Goal: Task Accomplishment & Management: Manage account settings

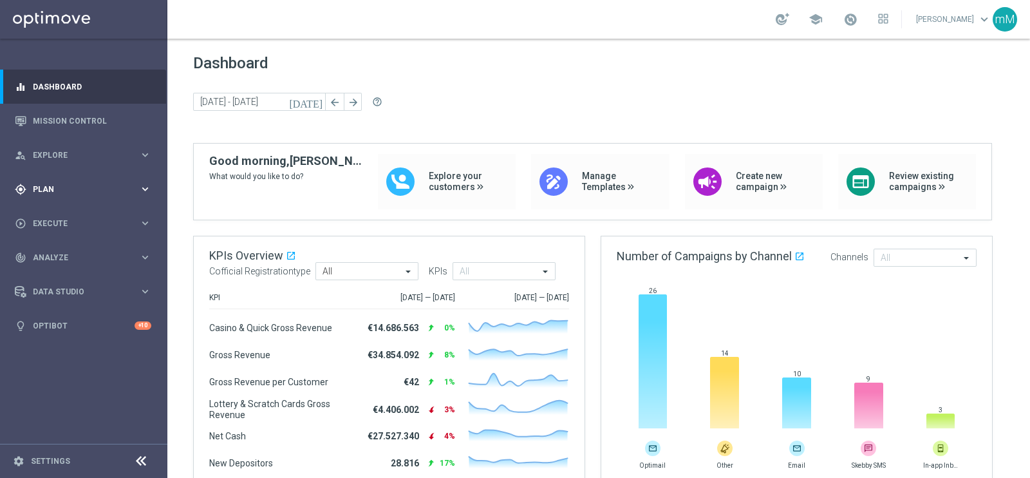
click at [63, 183] on div "gps_fixed Plan" at bounding box center [77, 189] width 124 height 12
click at [68, 210] on link "Target Groups" at bounding box center [83, 215] width 100 height 10
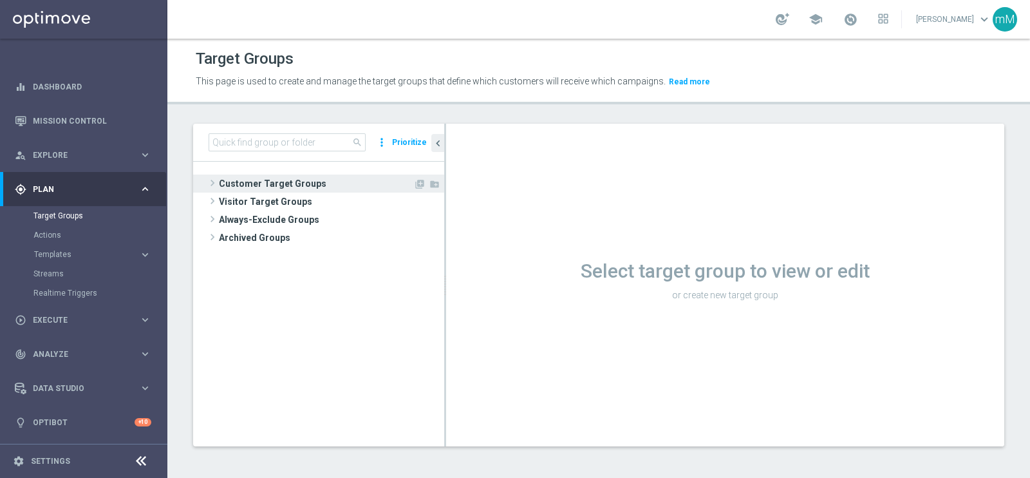
click at [280, 181] on span "Customer Target Groups" at bounding box center [316, 183] width 194 height 18
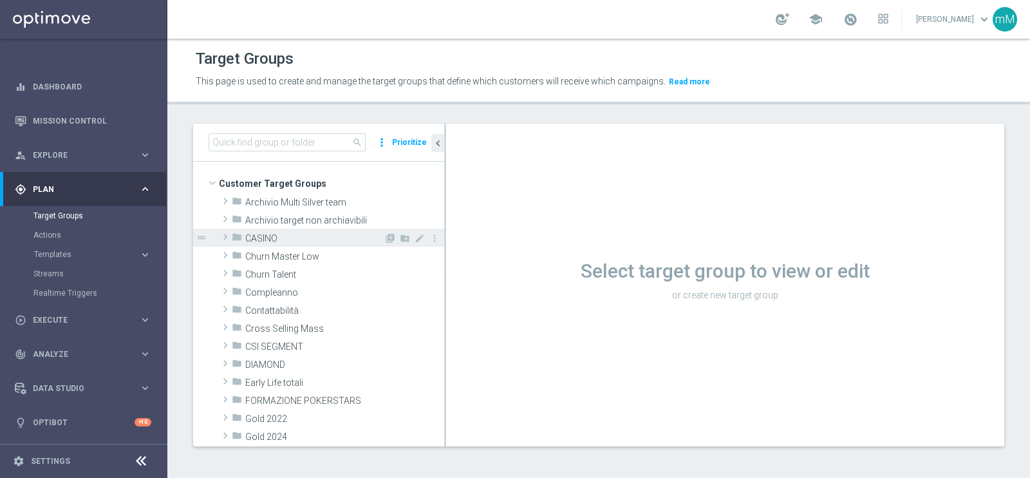
click at [303, 236] on span "CASINO" at bounding box center [314, 238] width 138 height 11
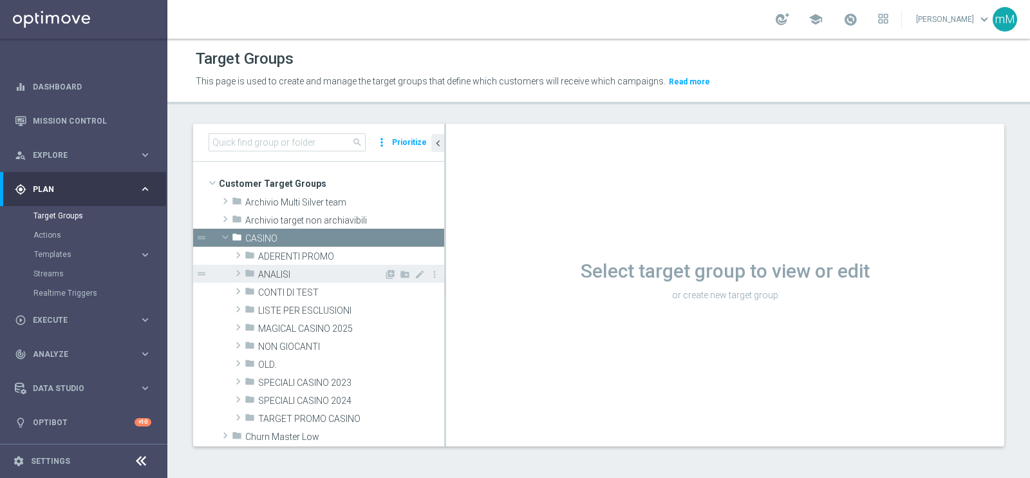
click at [299, 275] on span "ANALISI" at bounding box center [321, 274] width 126 height 11
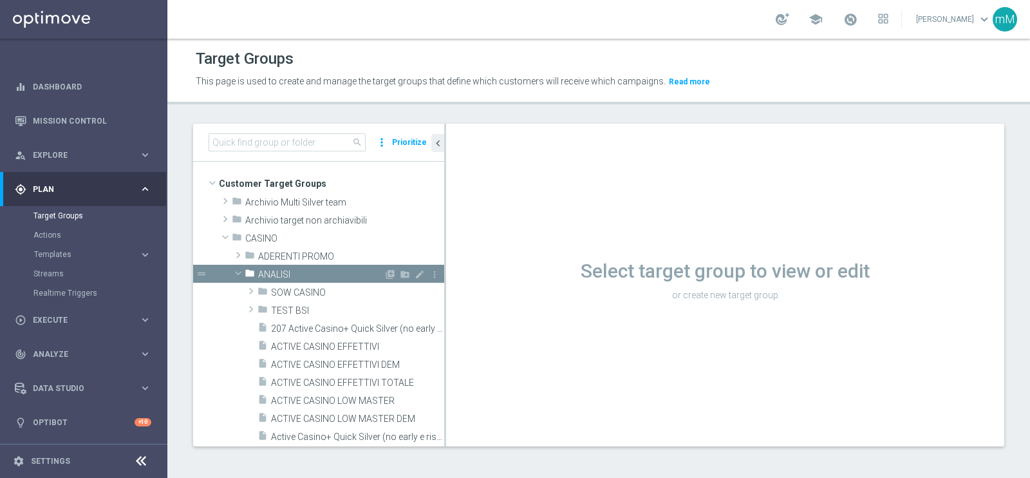
click at [299, 275] on span "ANALISI" at bounding box center [321, 274] width 126 height 11
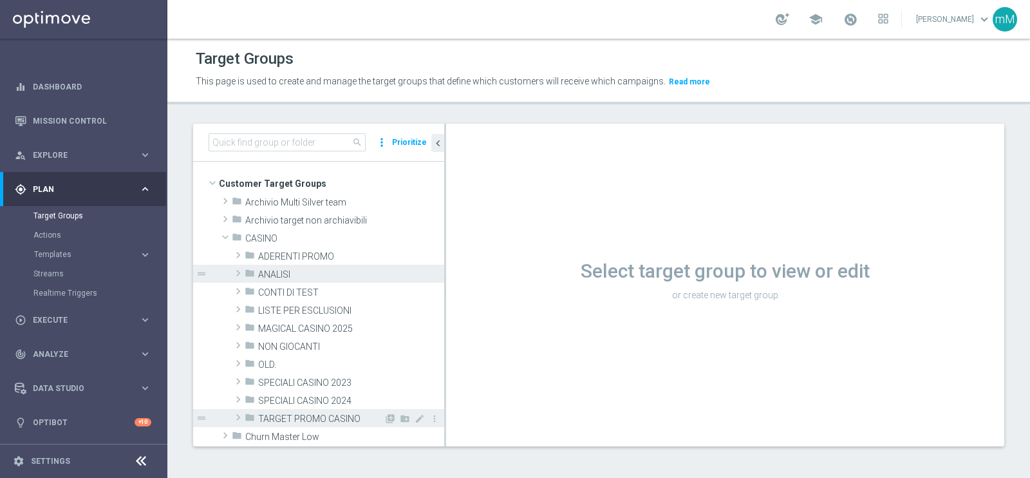
click at [302, 414] on span "TARGET PROMO CASINO" at bounding box center [321, 418] width 126 height 11
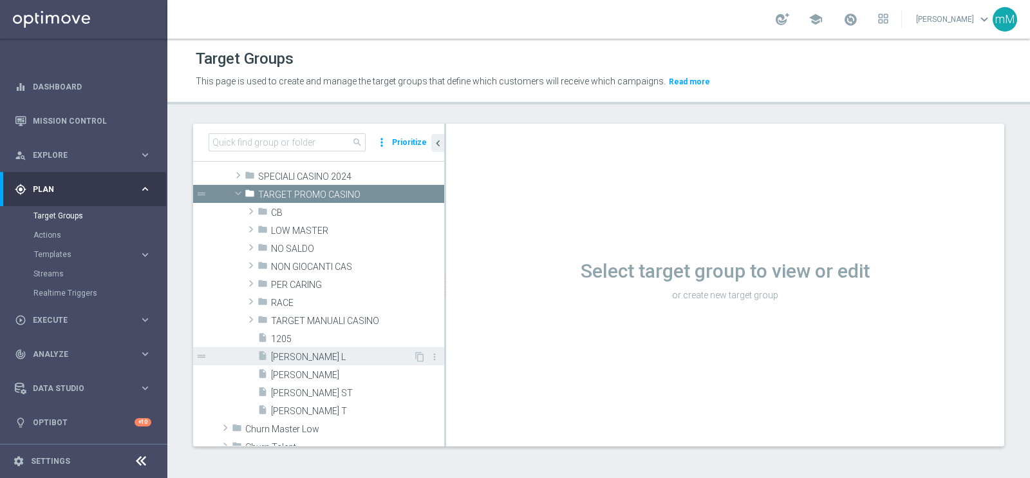
scroll to position [241, 0]
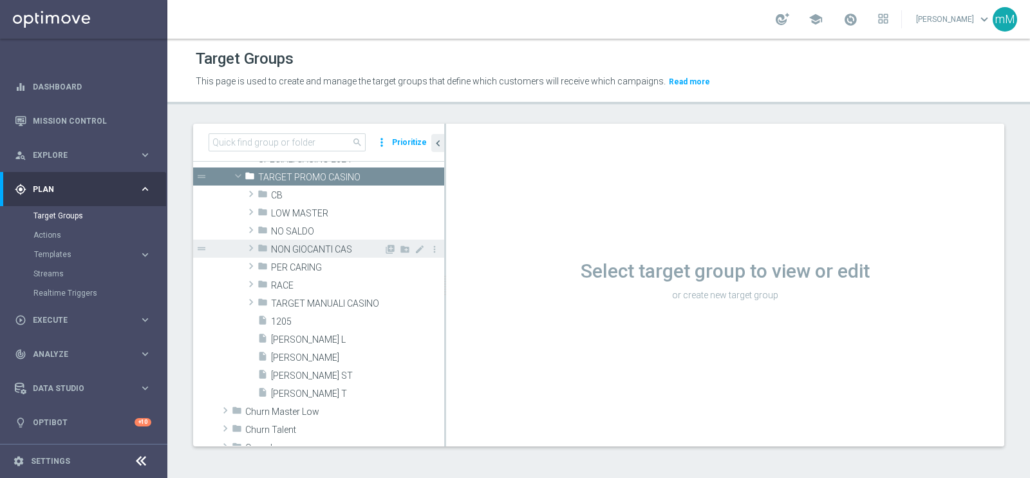
click at [302, 239] on div "folder NON GIOCANTI CAS" at bounding box center [320, 248] width 126 height 18
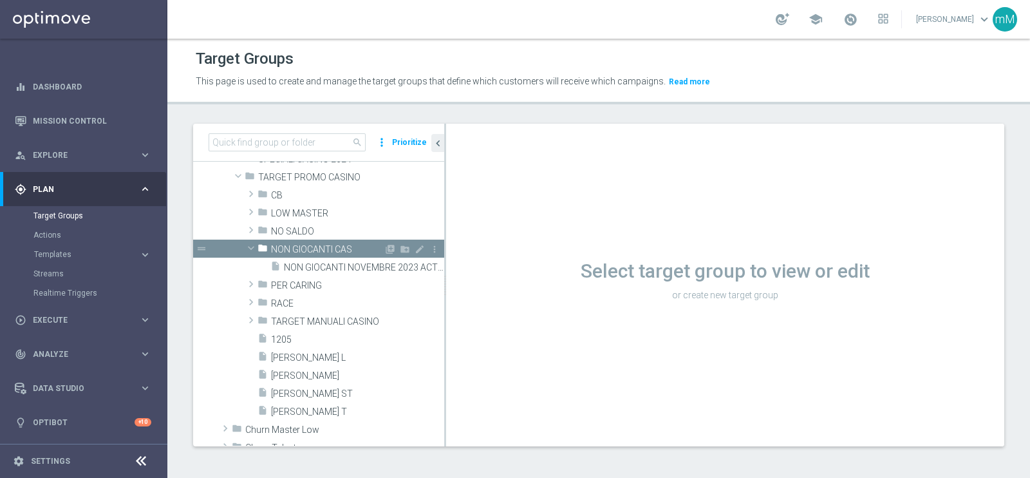
click at [302, 239] on div "folder NON GIOCANTI CAS" at bounding box center [320, 248] width 126 height 18
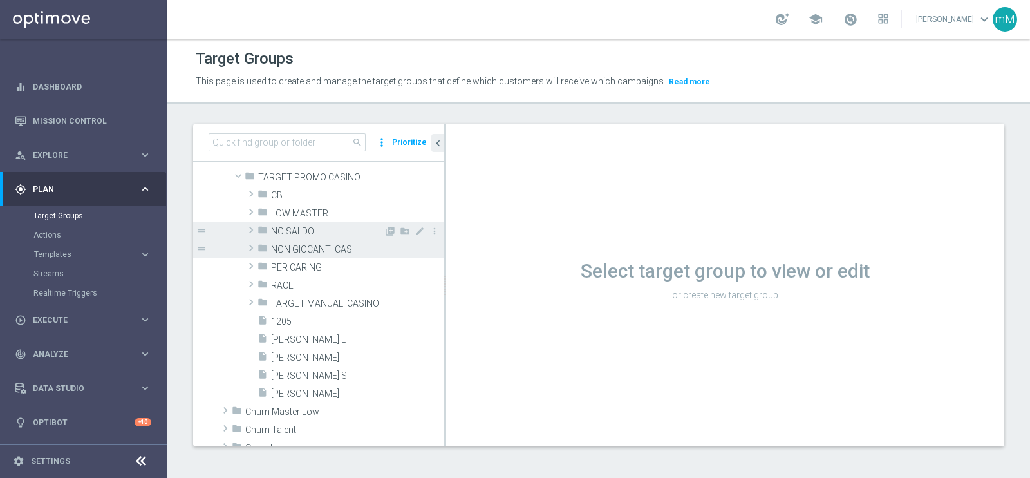
click at [311, 232] on span "NO SALDO" at bounding box center [327, 231] width 113 height 11
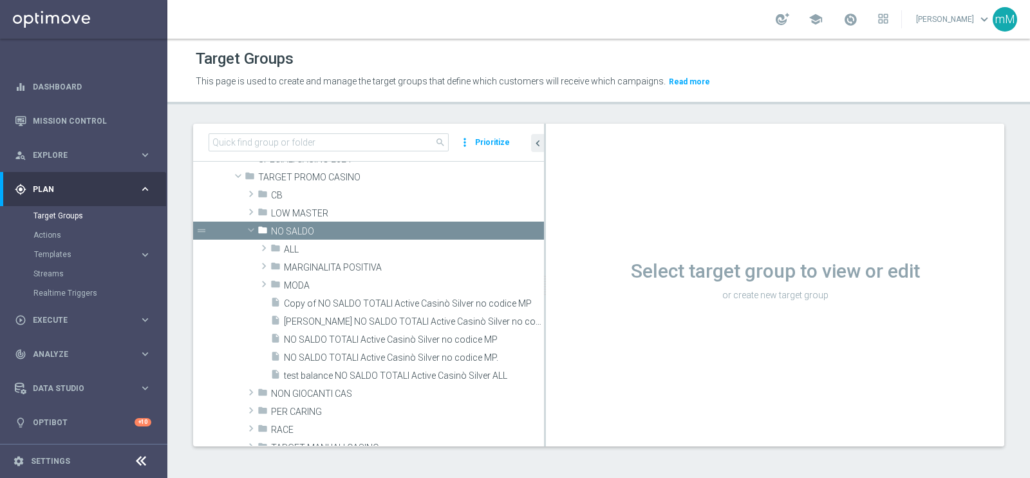
drag, startPoint x: 444, startPoint y: 246, endPoint x: 578, endPoint y: 236, distance: 134.3
click at [578, 236] on as-split "search more_vert Prioritize Customer Target Groups library_add create_new_folder" at bounding box center [598, 285] width 811 height 322
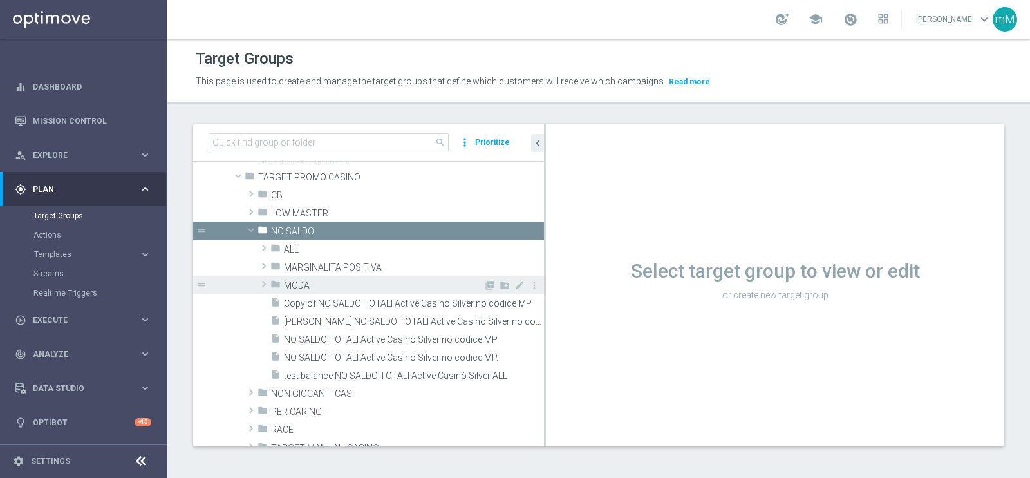
click at [315, 280] on span "MODA" at bounding box center [384, 285] width 200 height 11
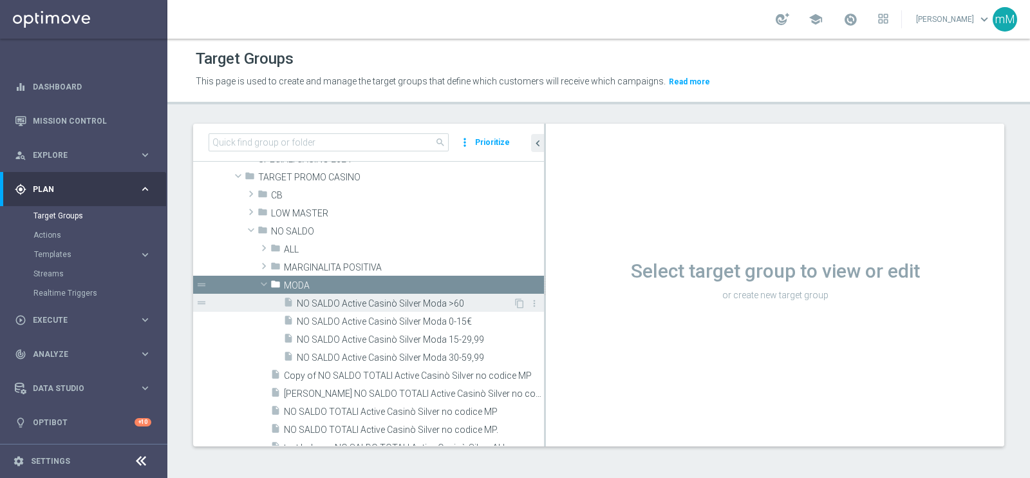
click at [351, 302] on span "NO SALDO Active Casinò Silver Moda >60" at bounding box center [405, 303] width 216 height 11
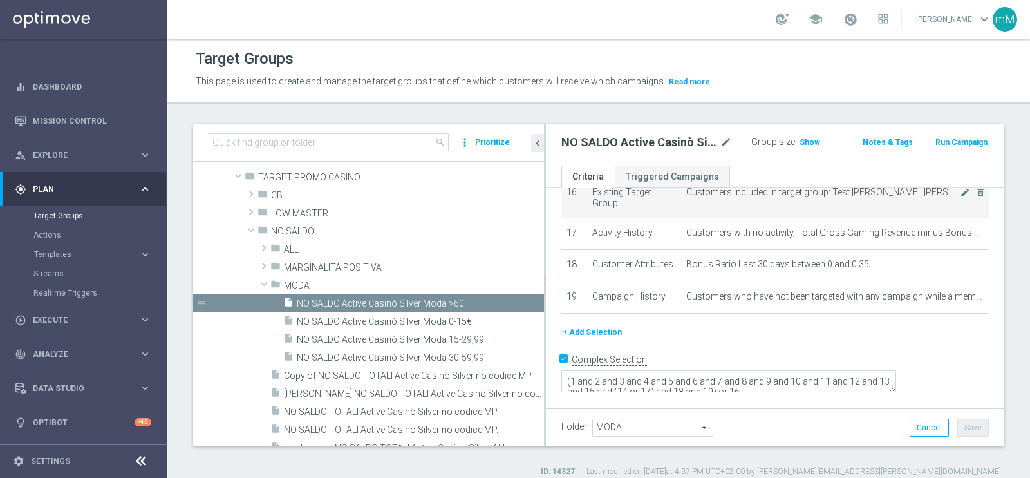
scroll to position [628, 0]
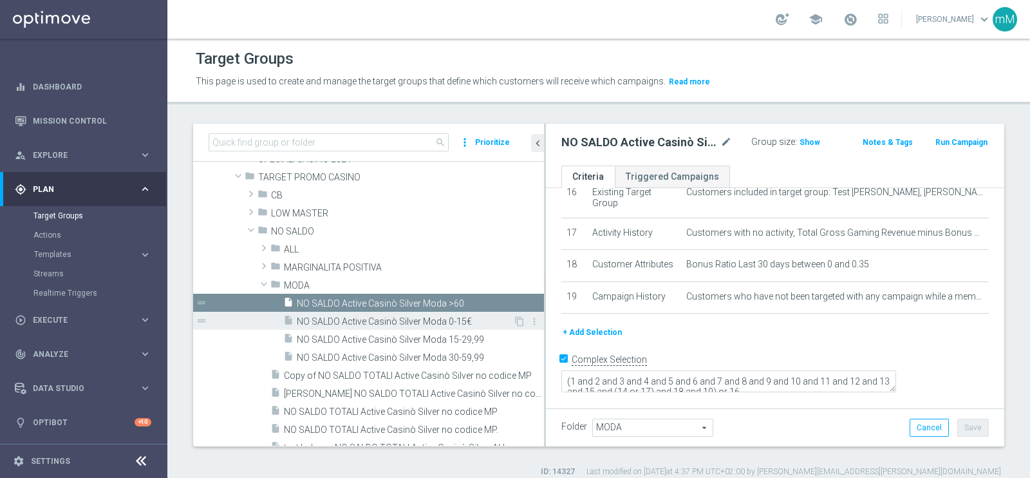
click at [429, 316] on span "NO SALDO Active Casinò Silver Moda 0-15€" at bounding box center [405, 321] width 216 height 11
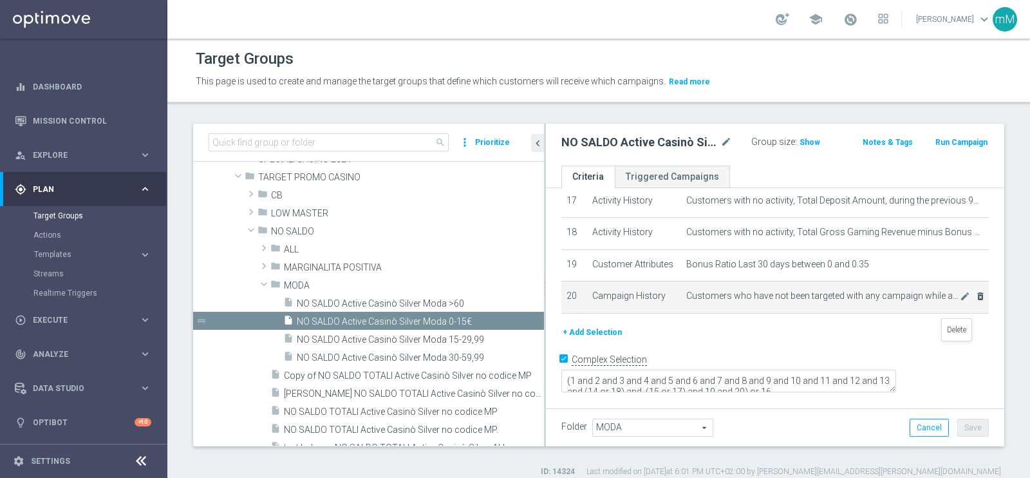
click at [975, 301] on icon "delete_forever" at bounding box center [980, 296] width 10 height 10
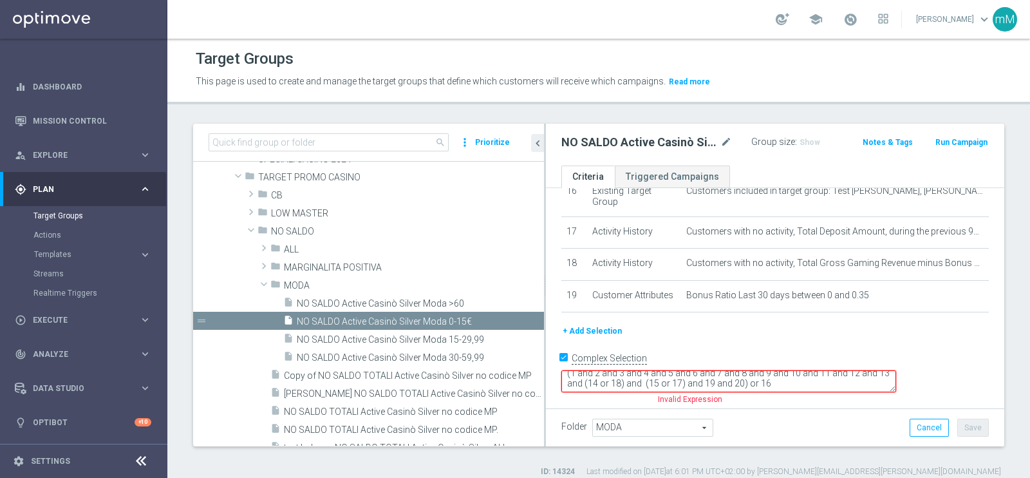
scroll to position [10, 0]
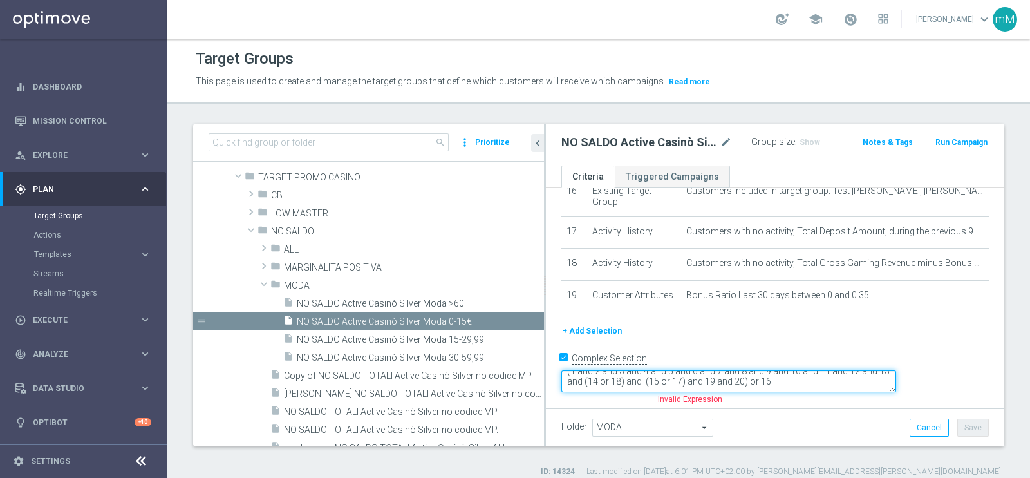
click at [875, 381] on textarea "(1 and 2 and 3 and 4 and 5 and 6 and 7 and 8 and 9 and 10 and 11 and 12 and 13 …" at bounding box center [728, 381] width 335 height 23
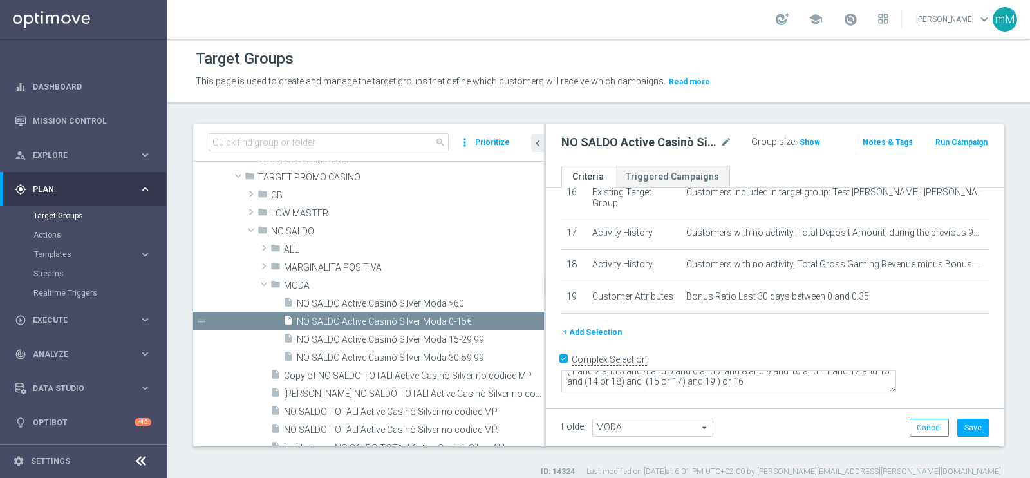
scroll to position [628, 0]
click at [949, 416] on div "Folder MODA MODA arrow_drop_down search Cancel Save Saving..." at bounding box center [775, 427] width 458 height 38
click at [960, 427] on button "Save" at bounding box center [973, 427] width 32 height 18
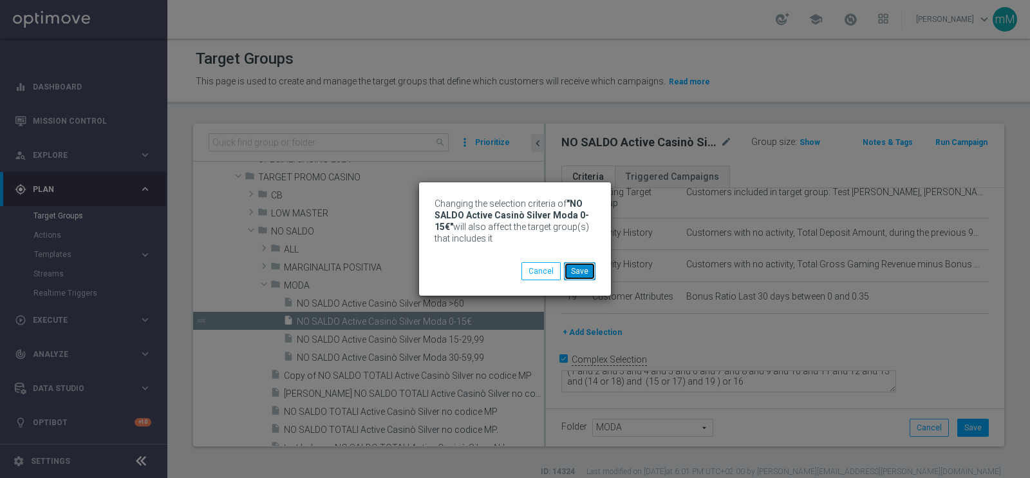
click at [577, 265] on button "Save" at bounding box center [580, 271] width 32 height 18
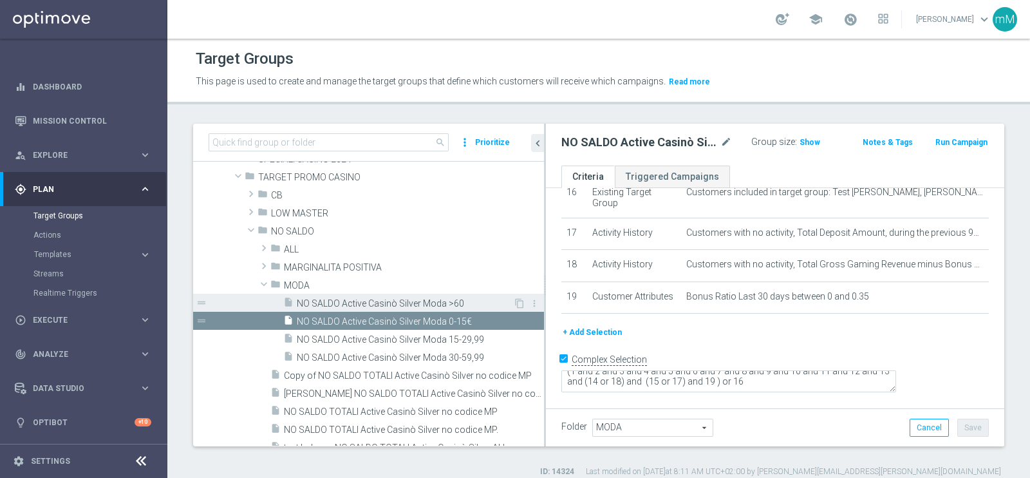
click at [431, 306] on span "NO SALDO Active Casinò Silver Moda >60" at bounding box center [405, 303] width 216 height 11
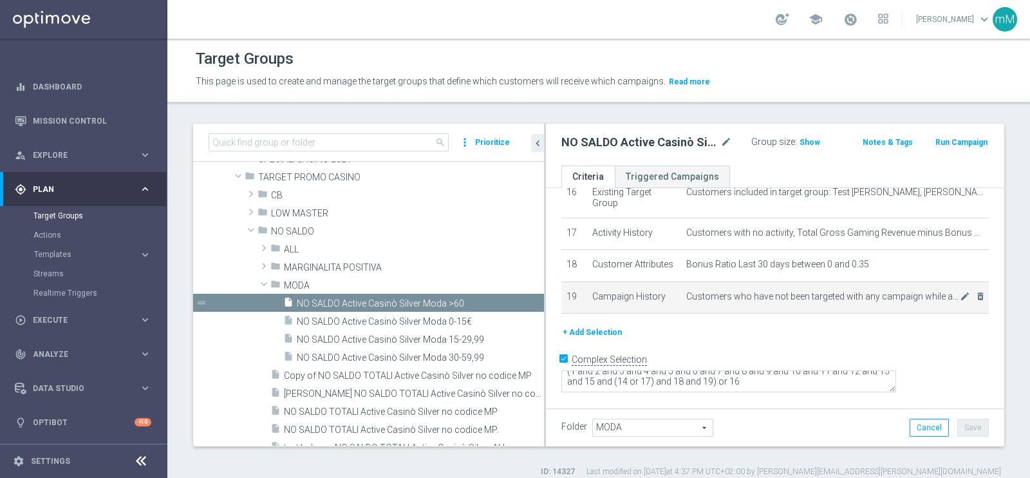
scroll to position [11, 0]
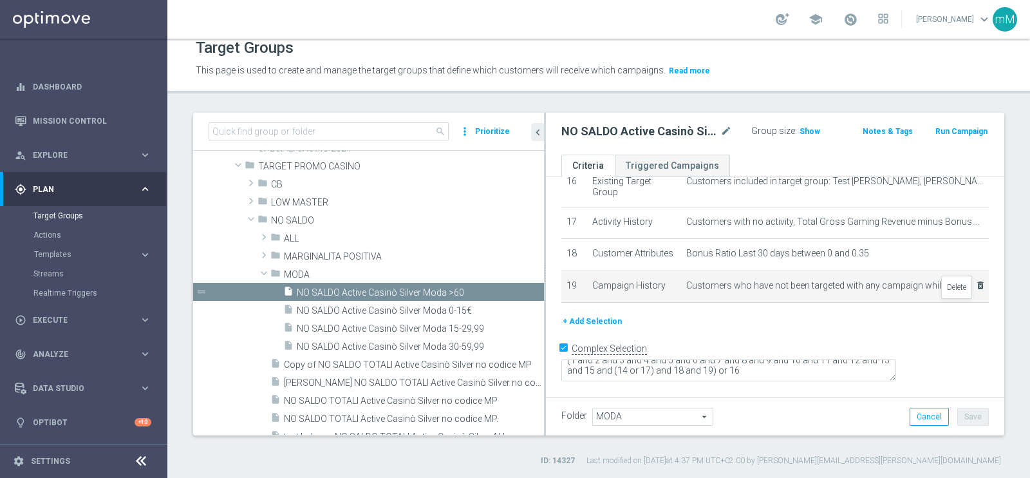
click at [975, 290] on icon "delete_forever" at bounding box center [980, 285] width 10 height 10
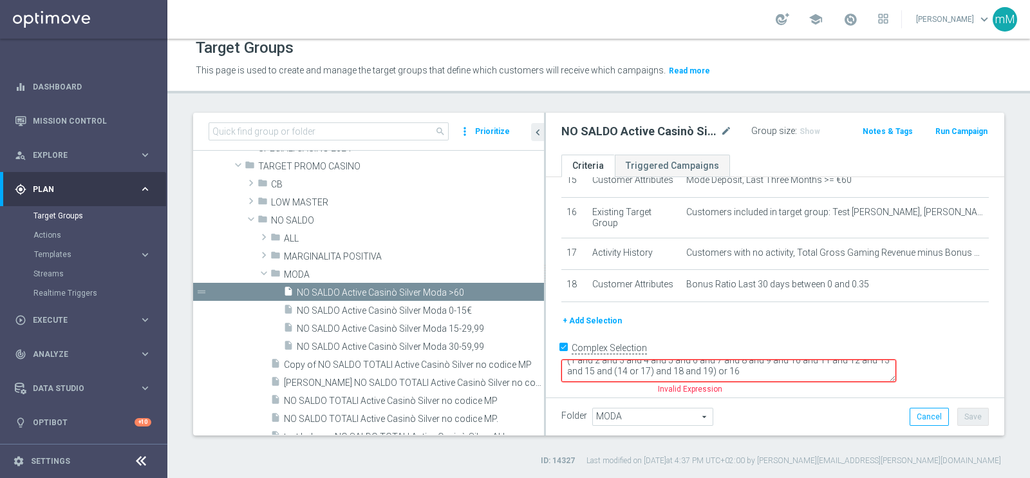
scroll to position [597, 0]
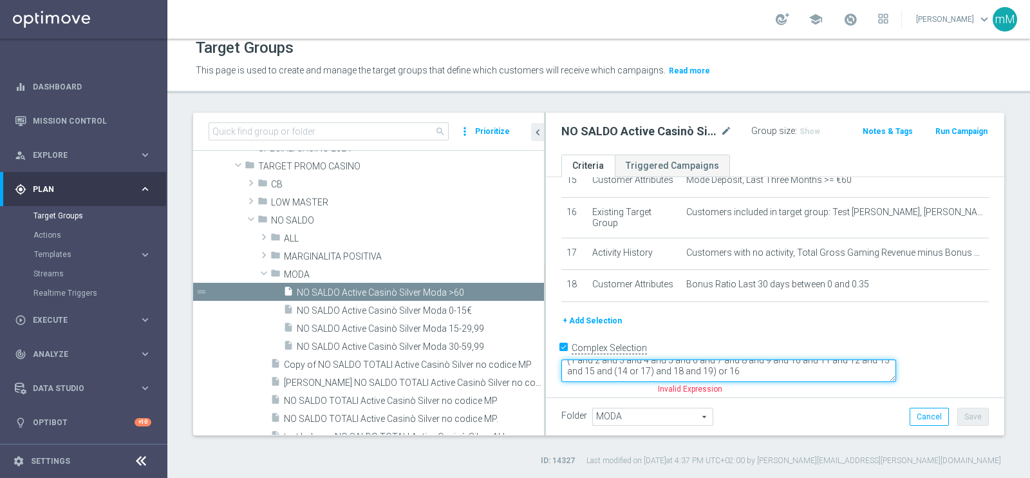
drag, startPoint x: 844, startPoint y: 365, endPoint x: 906, endPoint y: 367, distance: 61.2
click at [896, 367] on textarea "(1 and 2 and 3 and 4 and 5 and 6 and 7 and 8 and 9 and 10 and 11 and 12 and 13 …" at bounding box center [728, 370] width 335 height 23
click at [842, 369] on textarea "(1 and 2 and 3 and 4 and 5 and 6 and 7 and 8 and 9 and 10 and 11 and 12 and 13 …" at bounding box center [728, 370] width 335 height 23
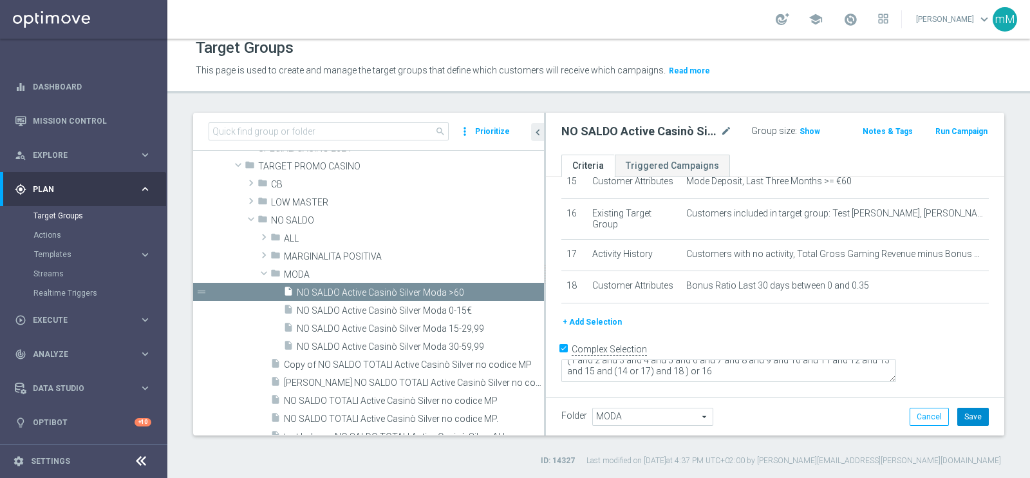
click at [963, 411] on button "Save" at bounding box center [973, 416] width 32 height 18
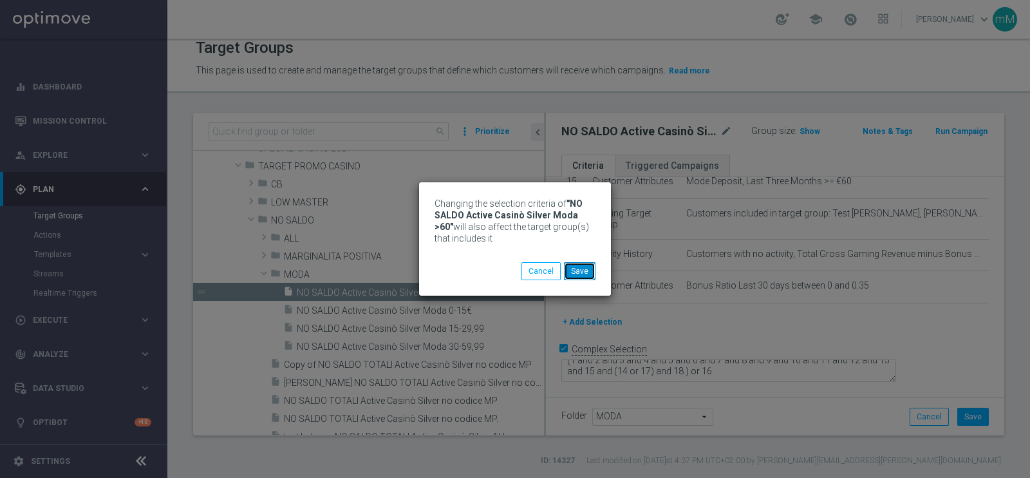
click at [579, 265] on button "Save" at bounding box center [580, 271] width 32 height 18
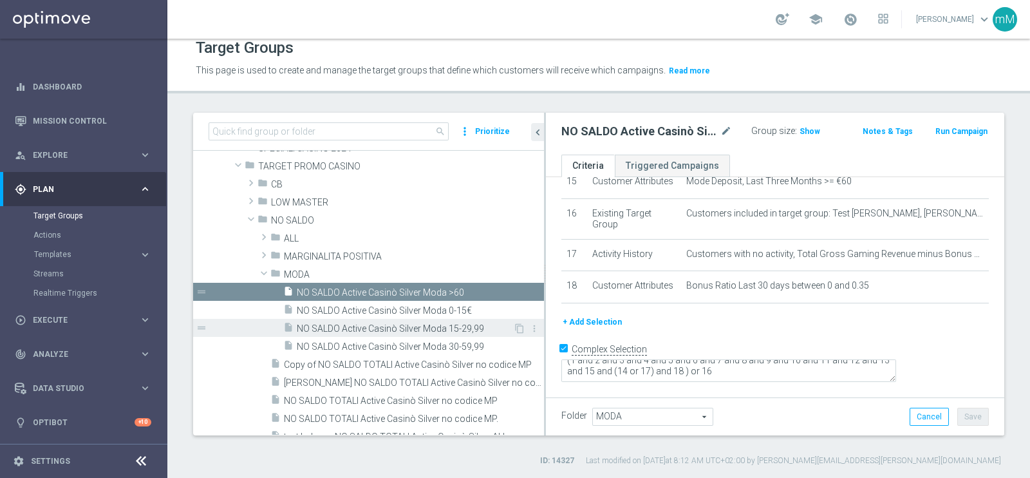
click at [434, 330] on span "NO SALDO Active Casinò Silver Moda 15-29,99" at bounding box center [405, 328] width 216 height 11
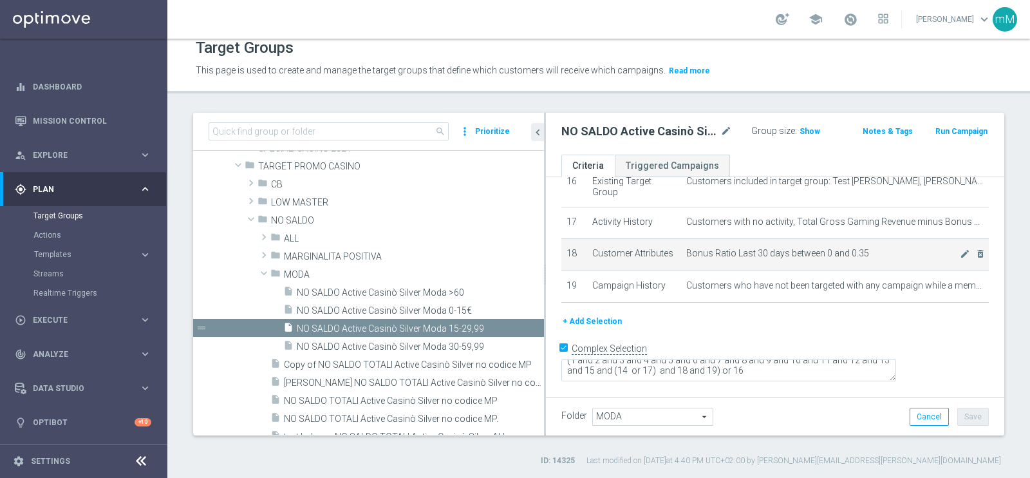
scroll to position [626, 0]
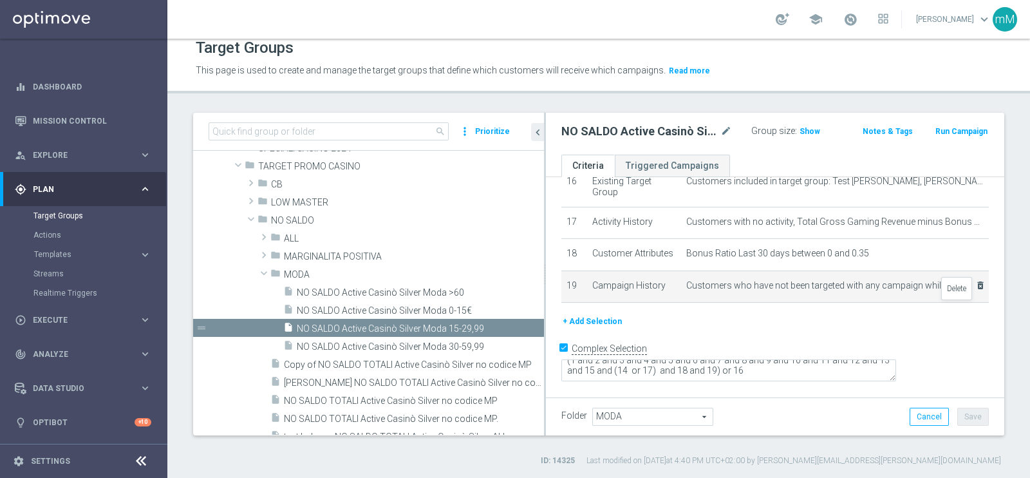
click at [975, 290] on icon "delete_forever" at bounding box center [980, 285] width 10 height 10
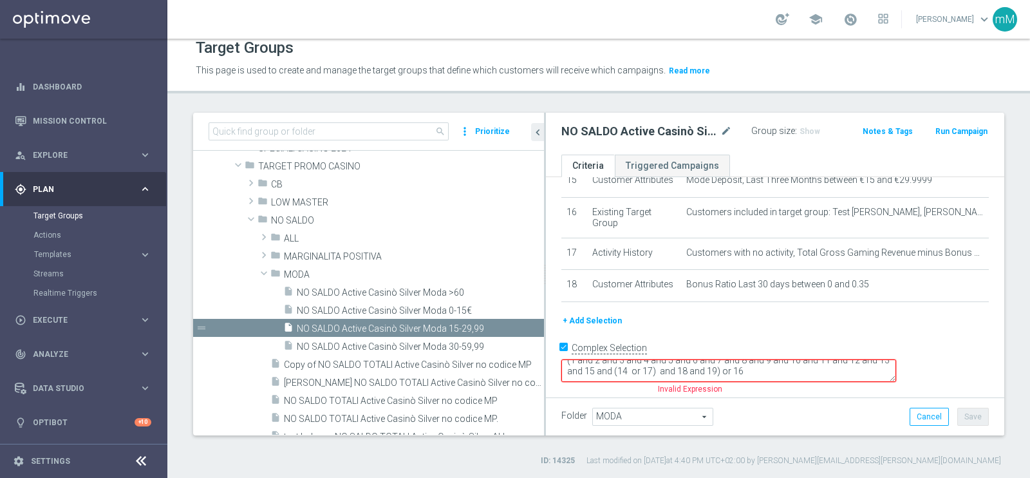
scroll to position [597, 0]
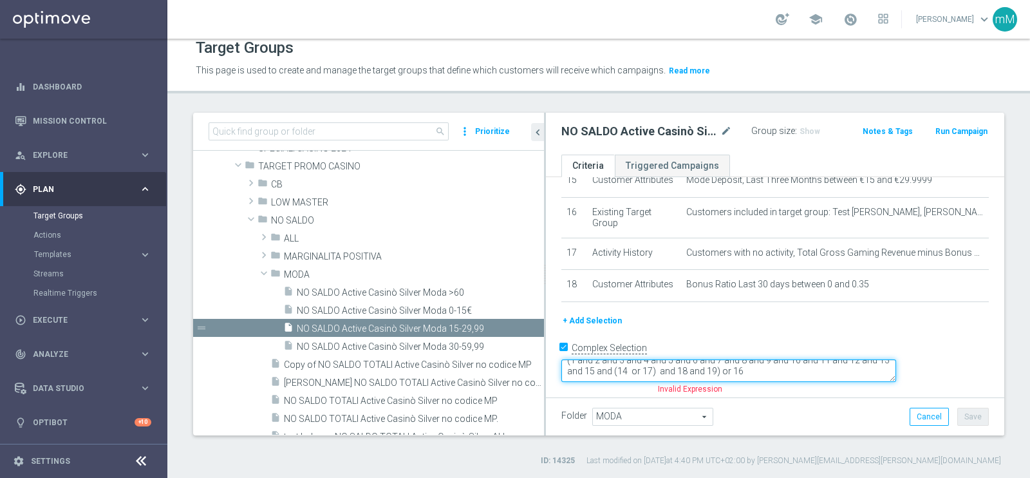
click at [845, 370] on textarea "(1 and 2 and 3 and 4 and 5 and 6 and 7 and 8 and 9 and 10 and 11 and 12 and 13 …" at bounding box center [728, 370] width 335 height 23
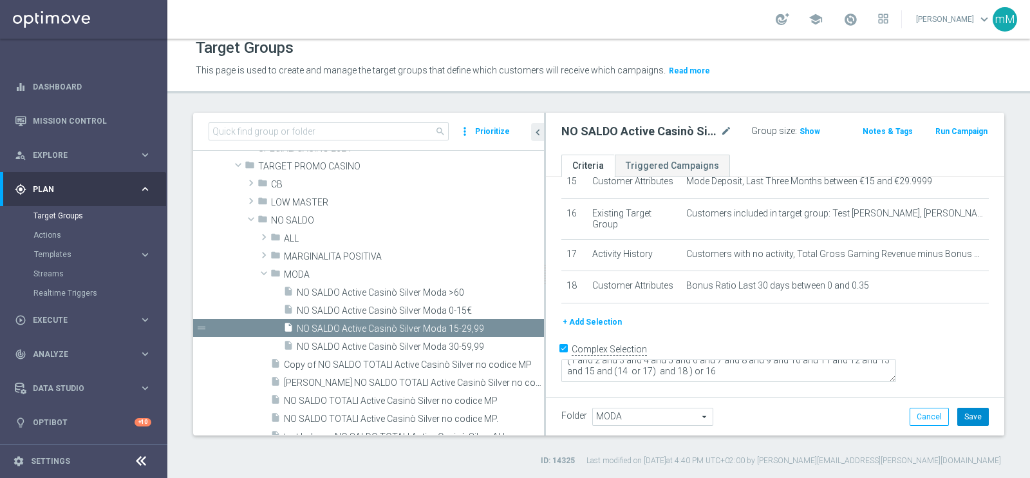
click at [957, 415] on button "Save" at bounding box center [973, 416] width 32 height 18
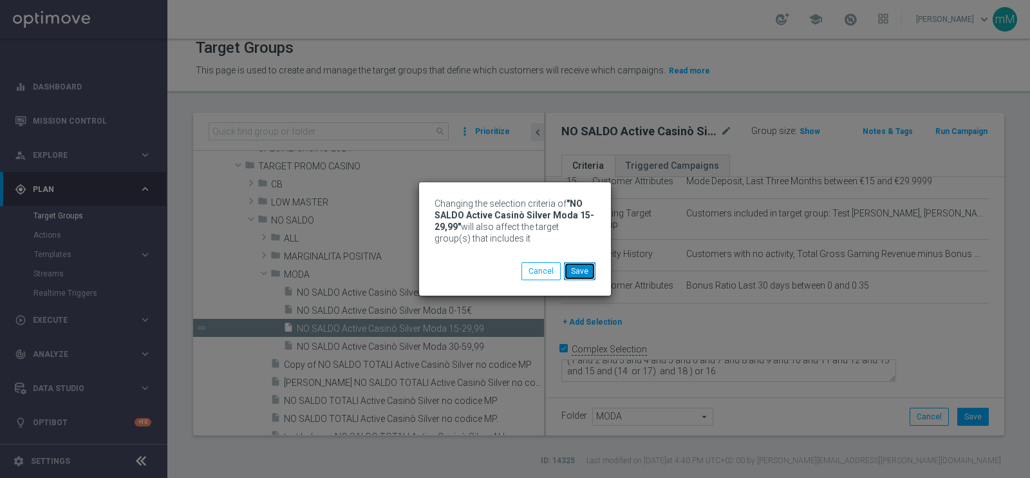
click at [584, 273] on button "Save" at bounding box center [580, 271] width 32 height 18
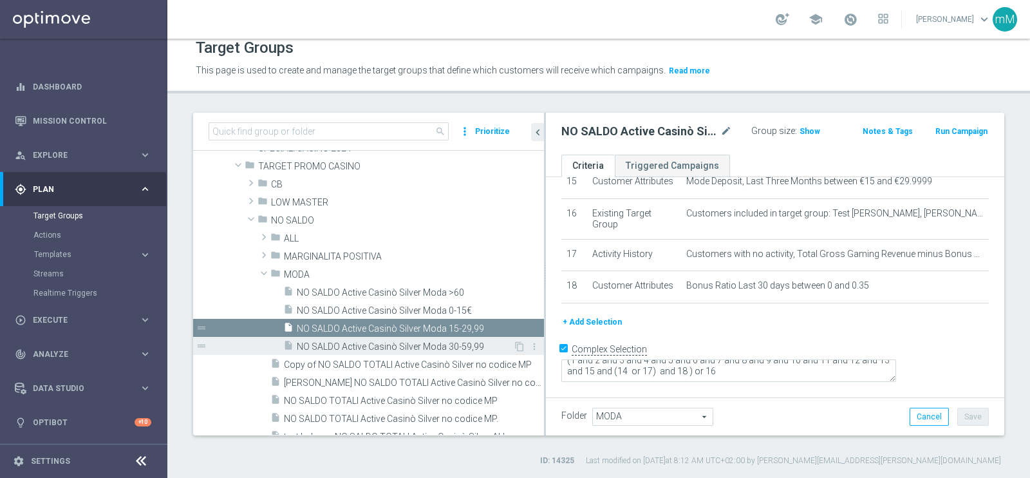
click at [422, 344] on span "NO SALDO Active Casinò Silver Moda 30-59,99" at bounding box center [405, 346] width 216 height 11
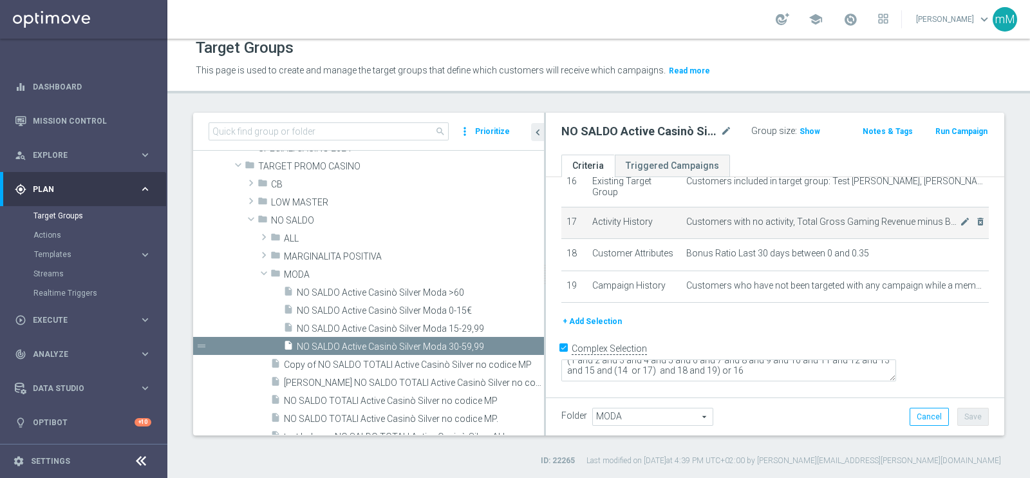
scroll to position [628, 0]
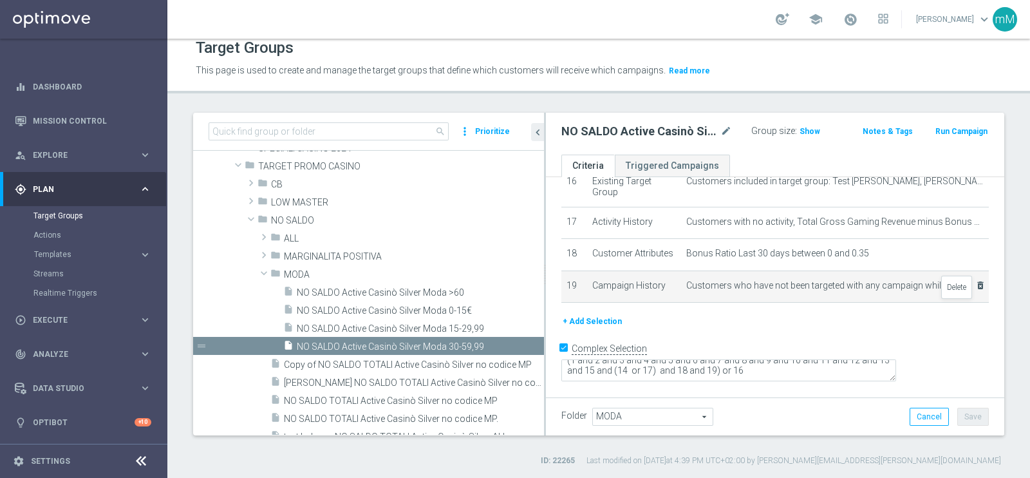
click at [975, 290] on icon "delete_forever" at bounding box center [980, 285] width 10 height 10
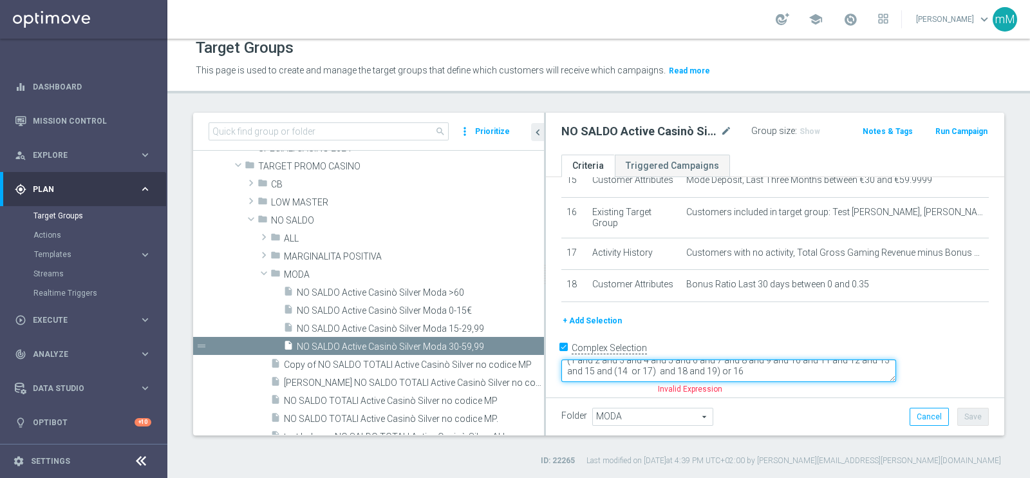
click at [847, 364] on textarea "(1 and 2 and 3 and 4 and 5 and 6 and 7 and 8 and 9 and 10 and 11 and 12 and 13 …" at bounding box center [728, 370] width 335 height 23
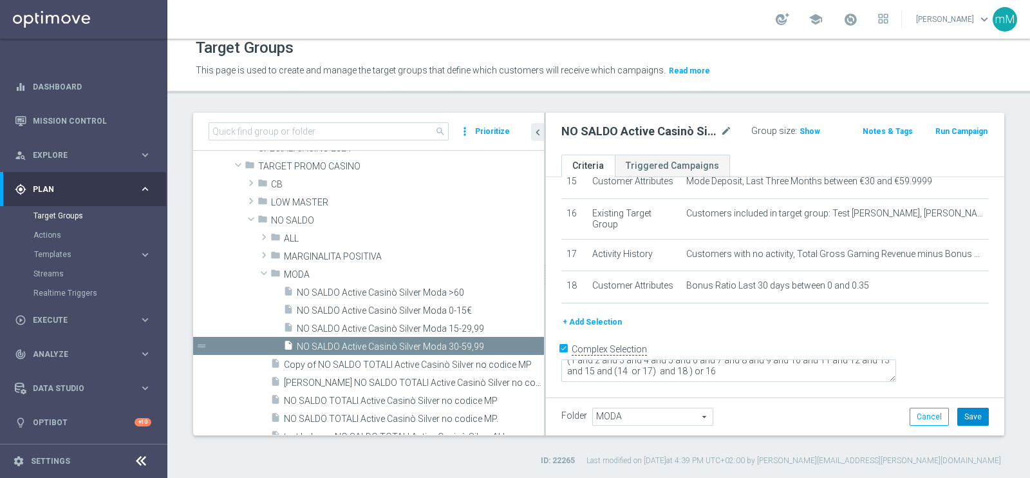
click at [965, 420] on button "Save" at bounding box center [973, 416] width 32 height 18
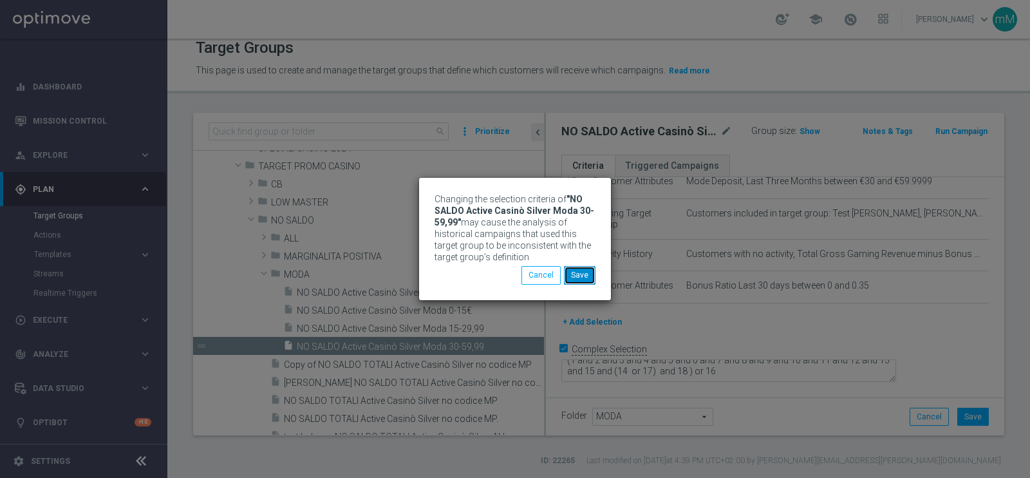
click at [577, 281] on button "Save" at bounding box center [580, 275] width 32 height 18
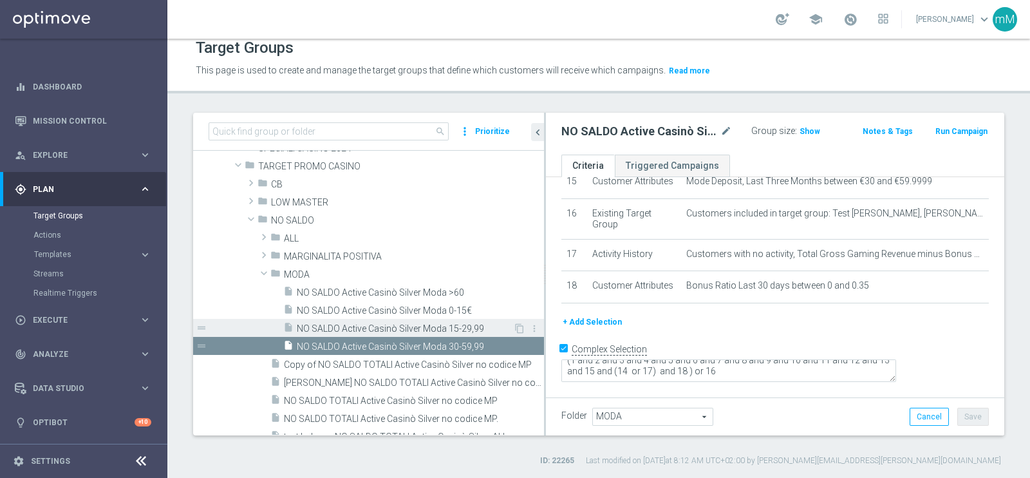
click at [386, 319] on div "insert_drive_file NO SALDO Active Casinò Silver Moda 15-29,99" at bounding box center [398, 328] width 230 height 18
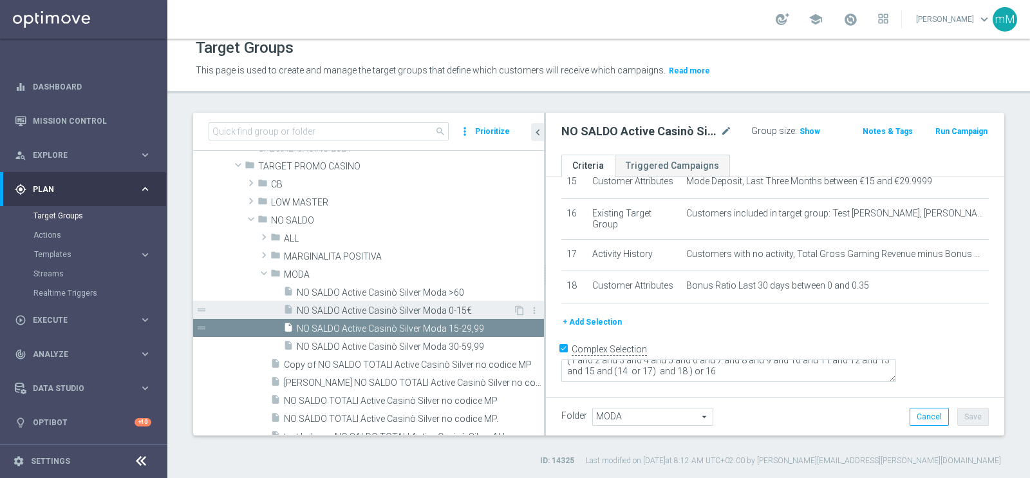
click at [394, 301] on div "insert_drive_file NO SALDO Active Casinò Silver Moda 0-15€" at bounding box center [398, 310] width 230 height 18
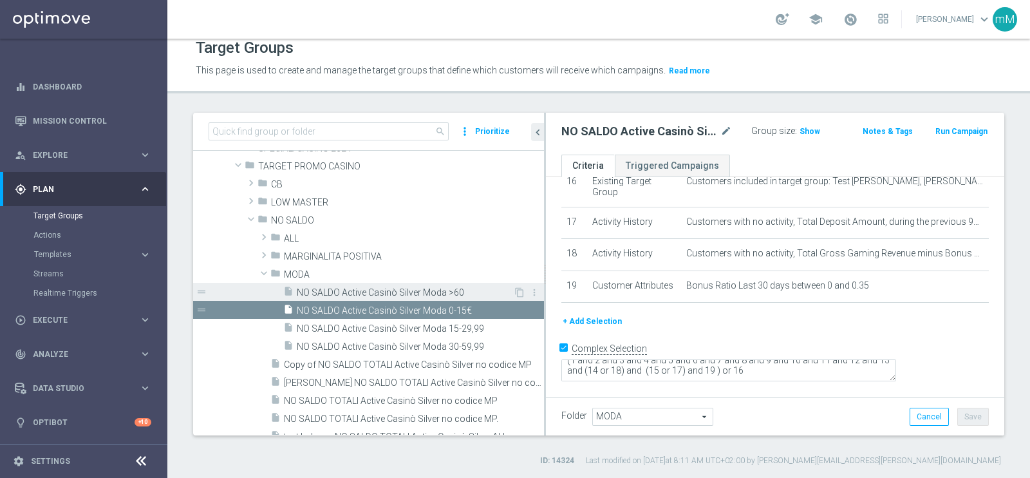
click at [395, 292] on span "NO SALDO Active Casinò Silver Moda >60" at bounding box center [405, 292] width 216 height 11
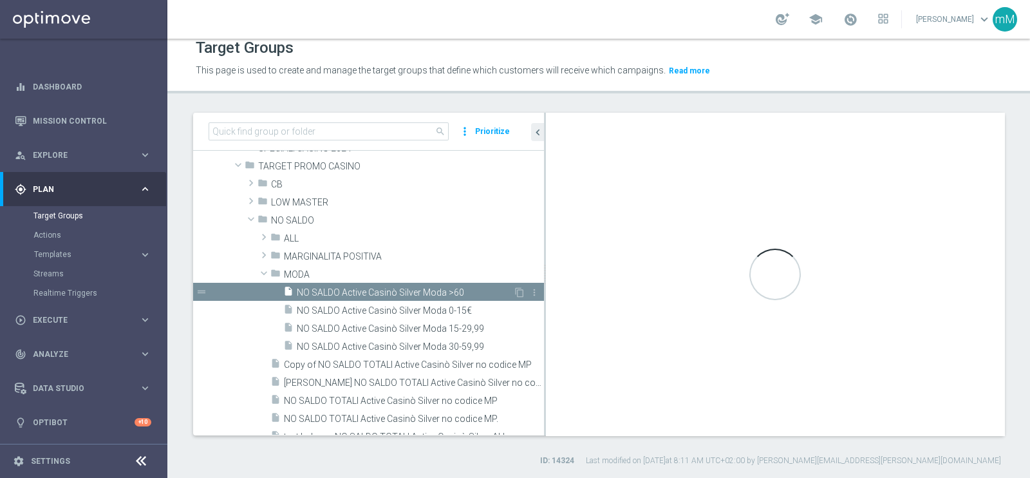
type textarea "(1 and 2 and 3 and 4 and 5 and 6 and 7 and 8 and 9 and 10 and 11 and 12 and 13 …"
